Goal: Complete application form: Complete application form

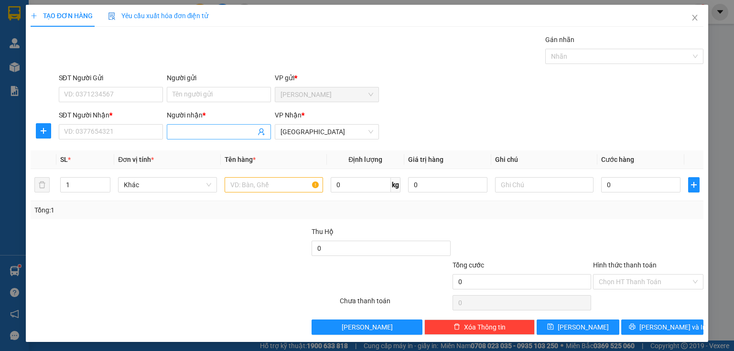
click at [183, 128] on input "Người nhận *" at bounding box center [213, 132] width 83 height 11
type input "YẾN PHONG"
click at [179, 150] on div "YẾN PHONG - 02837169037" at bounding box center [217, 150] width 92 height 11
type input "02837169037"
type input "YẾN PHONG"
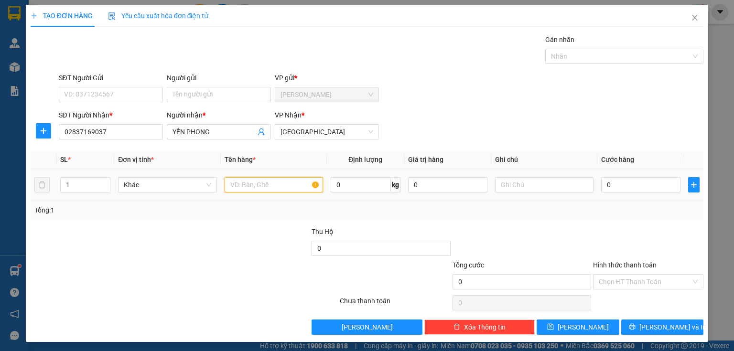
click at [233, 183] on input "text" at bounding box center [274, 184] width 98 height 15
type input "2 VỎ XE"
click at [75, 186] on input "1" at bounding box center [85, 185] width 49 height 14
type input "2"
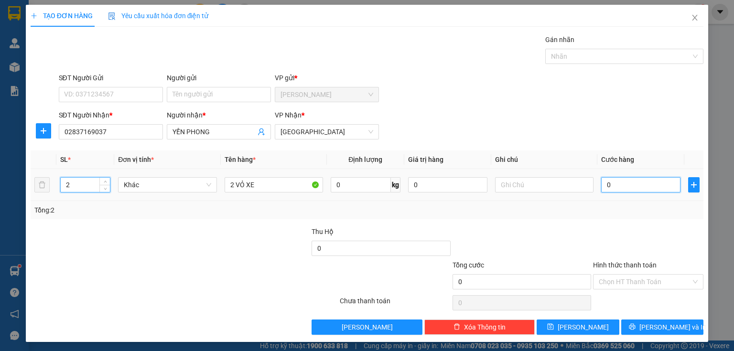
click at [609, 185] on input "0" at bounding box center [640, 184] width 79 height 15
type input "6"
type input "60"
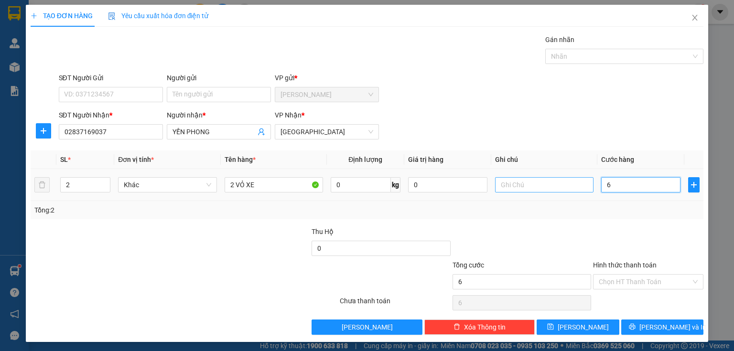
type input "60"
type input "600"
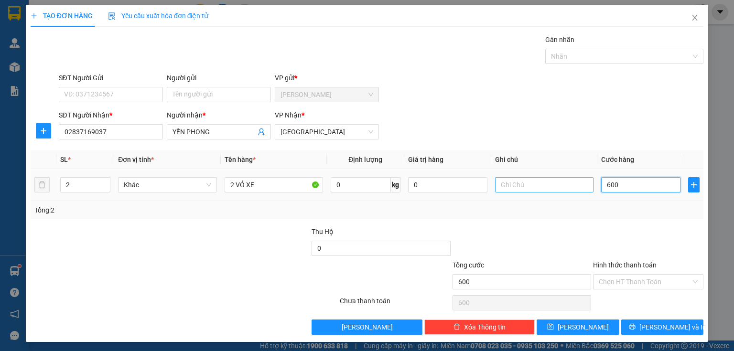
type input "6.000"
type input "60.000"
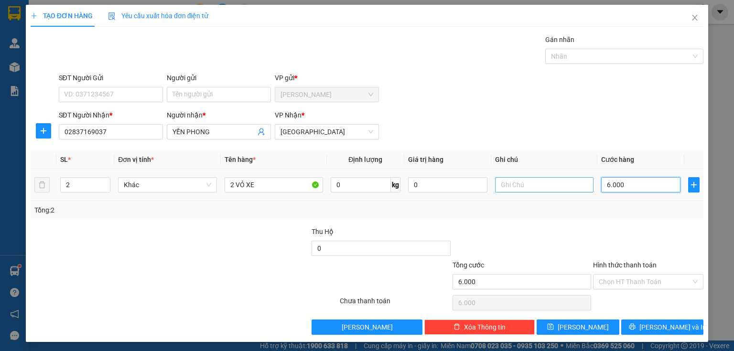
type input "60.000"
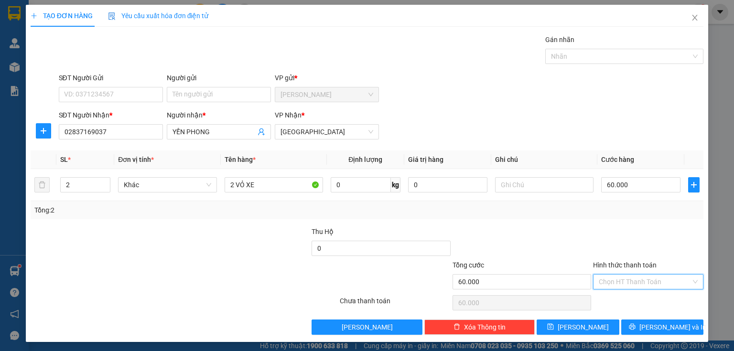
click at [614, 282] on input "Hình thức thanh toán" at bounding box center [645, 282] width 92 height 14
click at [612, 298] on div "Tại văn phòng" at bounding box center [643, 300] width 98 height 11
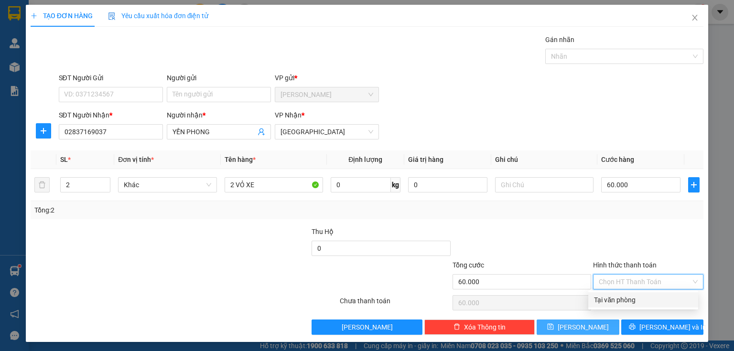
type input "0"
click at [596, 329] on button "[PERSON_NAME]" at bounding box center [578, 327] width 83 height 15
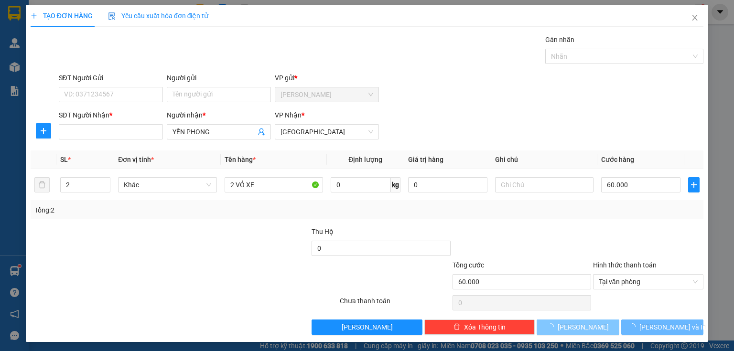
type input "1"
type input "0"
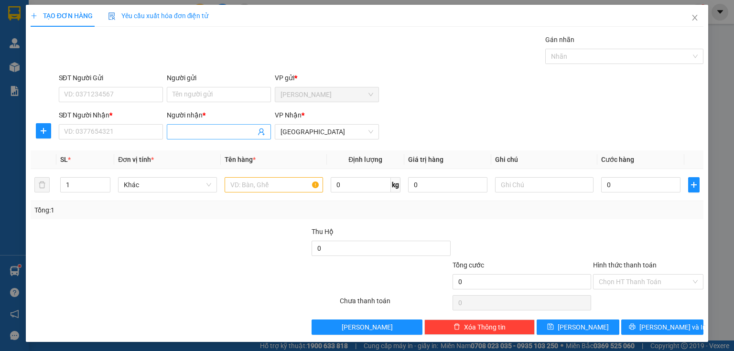
click at [182, 131] on input "Người nhận *" at bounding box center [213, 132] width 83 height 11
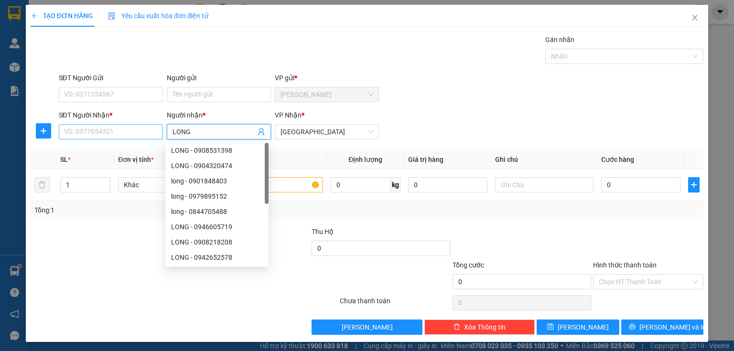
type input "LONG"
click at [102, 131] on input "SĐT Người Nhận *" at bounding box center [111, 131] width 104 height 15
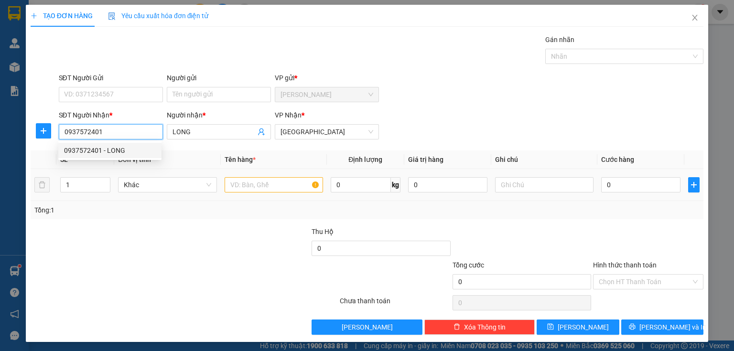
type input "0937572401"
click at [240, 183] on input "text" at bounding box center [274, 184] width 98 height 15
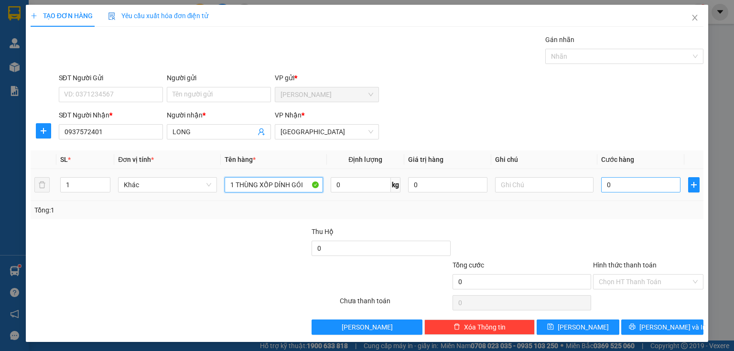
type input "1 THÙNG XỐP DÍNH GÓI"
click at [617, 187] on input "0" at bounding box center [640, 184] width 79 height 15
type input "3"
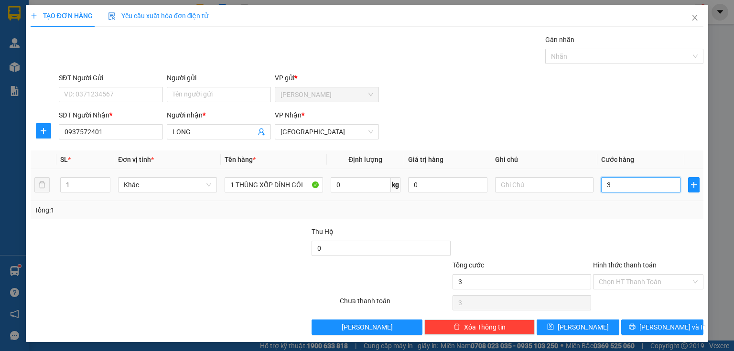
type input "30"
type input "300"
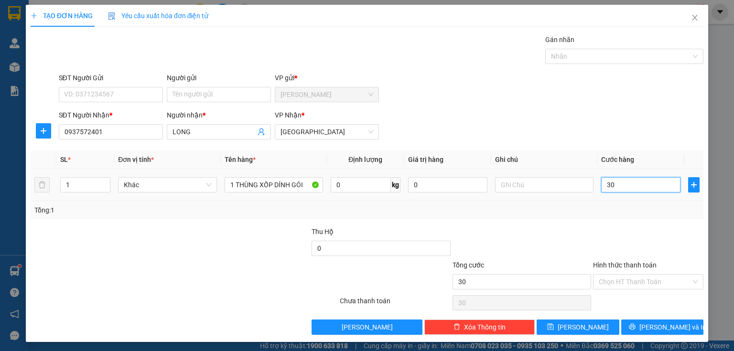
type input "300"
type input "3.000"
type input "30.000"
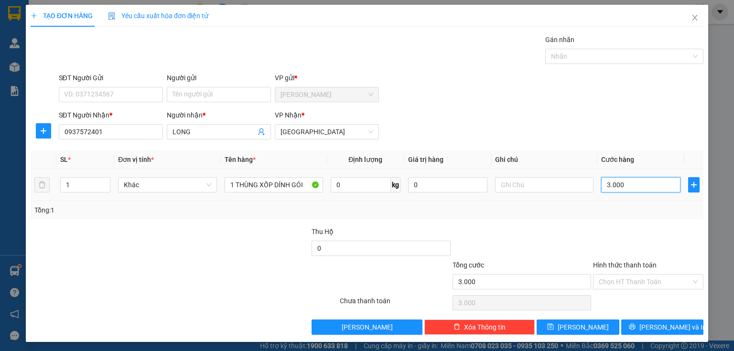
type input "30.000"
click at [608, 285] on input "Hình thức thanh toán" at bounding box center [645, 282] width 92 height 14
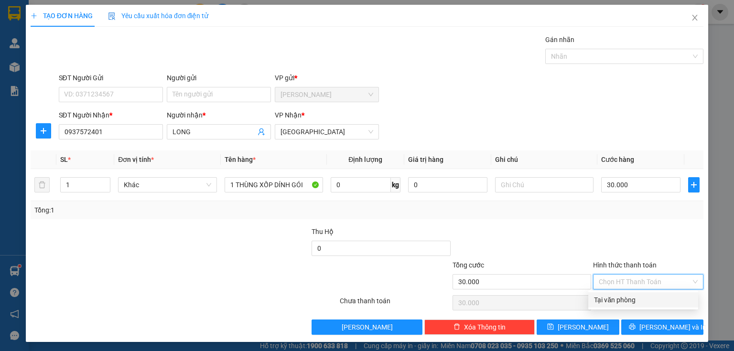
click at [615, 301] on div "Tại văn phòng" at bounding box center [643, 300] width 98 height 11
type input "0"
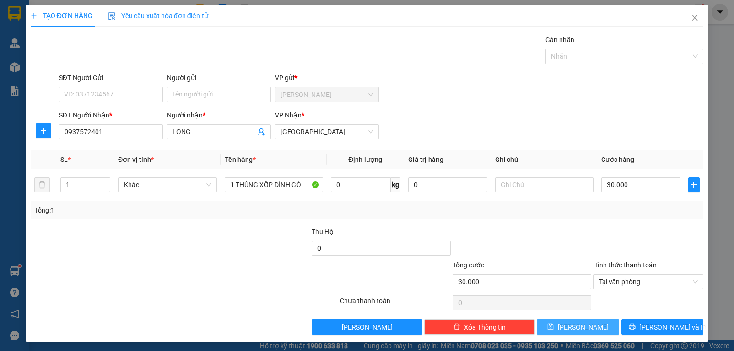
click at [578, 325] on span "[PERSON_NAME]" at bounding box center [583, 327] width 51 height 11
type input "0"
